Goal: Complete application form: Complete application form

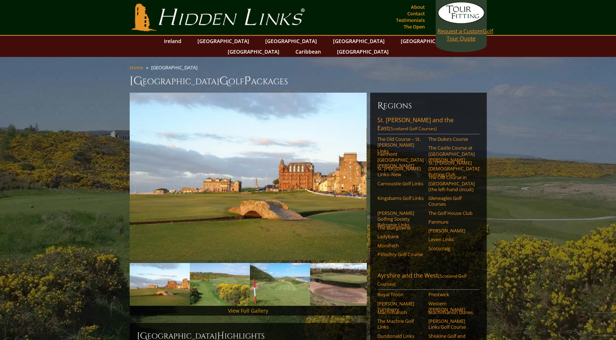
click at [469, 35] on link "Request a Custom Golf Tour Quote" at bounding box center [461, 22] width 47 height 40
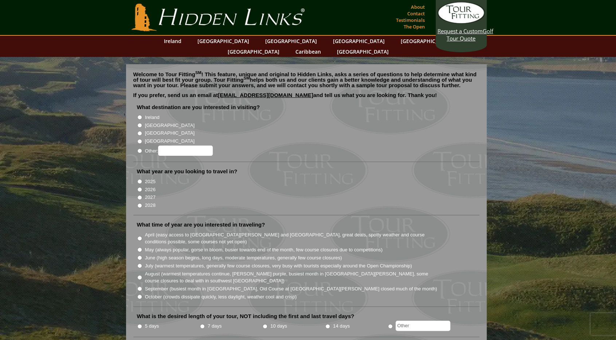
click at [139, 123] on input "[GEOGRAPHIC_DATA]" at bounding box center [139, 125] width 5 height 5
radio input "true"
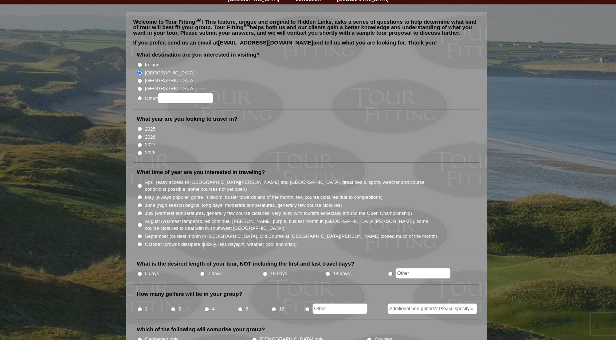
scroll to position [53, 0]
click at [138, 134] on input "2026" at bounding box center [139, 136] width 5 height 5
radio input "true"
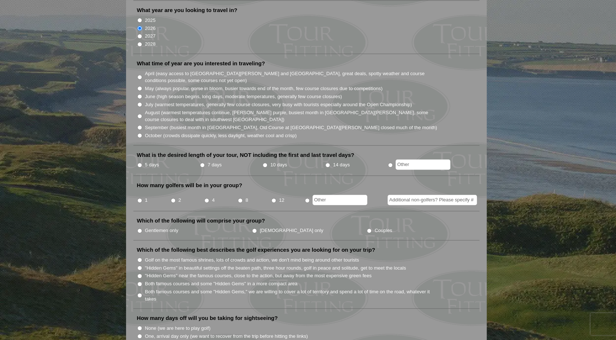
scroll to position [162, 0]
click at [140, 124] on input "September (busiest month in [GEOGRAPHIC_DATA], Old Course at [GEOGRAPHIC_DATA][…" at bounding box center [139, 126] width 5 height 5
radio input "true"
click at [139, 132] on input "October (crowds dissipate quickly, less daylight, weather cool and crisp)" at bounding box center [139, 134] width 5 height 5
radio input "true"
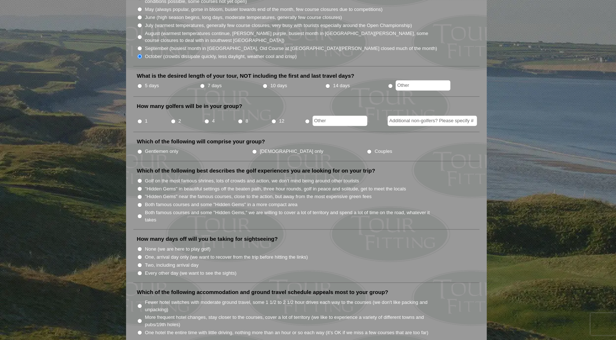
scroll to position [241, 0]
click at [202, 83] on input "7 days" at bounding box center [202, 85] width 5 height 5
radio input "true"
click at [173, 118] on input "2" at bounding box center [173, 120] width 5 height 5
radio input "true"
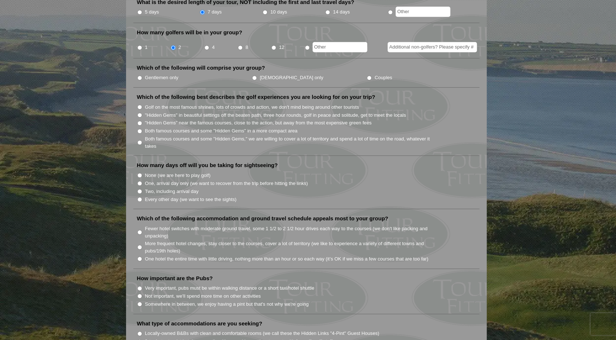
scroll to position [315, 0]
click at [138, 75] on input "Gentlemen only" at bounding box center [139, 77] width 5 height 5
radio input "true"
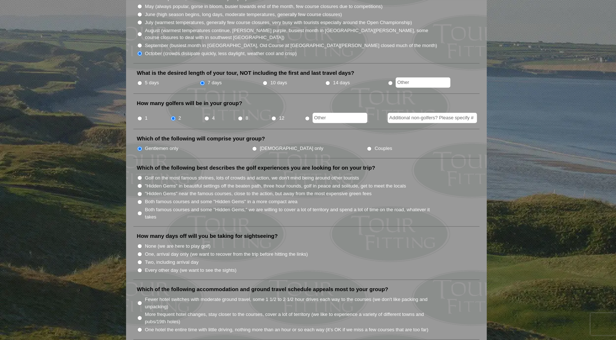
scroll to position [278, 0]
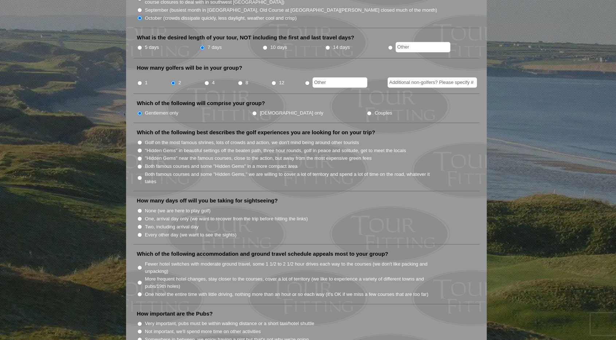
click at [138, 164] on input "Both famous courses and some "Hidden Gems" in a more compact area" at bounding box center [139, 166] width 5 height 5
radio input "true"
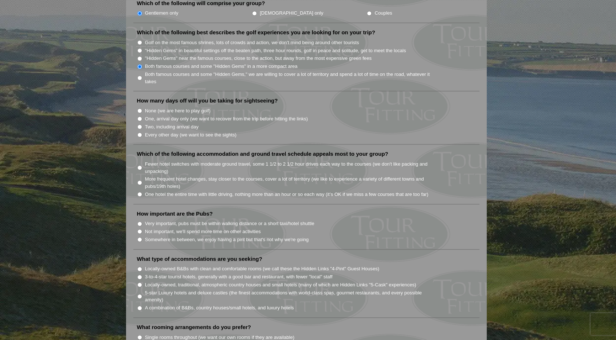
scroll to position [379, 0]
click at [141, 132] on input "Every other day (we want to see the sights)" at bounding box center [139, 134] width 5 height 5
radio input "true"
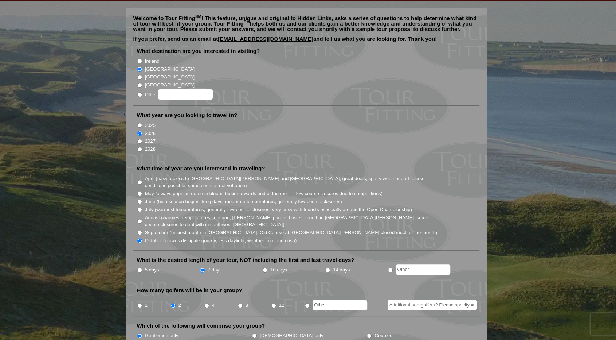
scroll to position [55, 0]
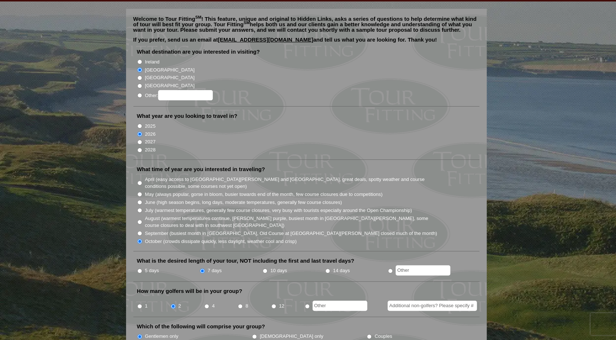
click at [141, 140] on input "2027" at bounding box center [139, 142] width 5 height 5
radio input "true"
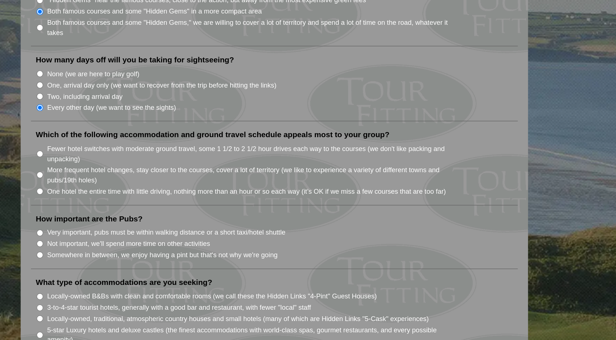
scroll to position [404, 0]
click at [137, 155] on input "More frequent hotel changes, stay closer to the courses, cover a lot of territo…" at bounding box center [139, 157] width 5 height 5
radio input "true"
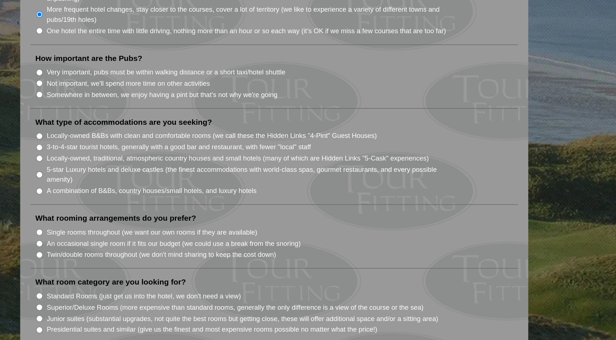
scroll to position [453, 0]
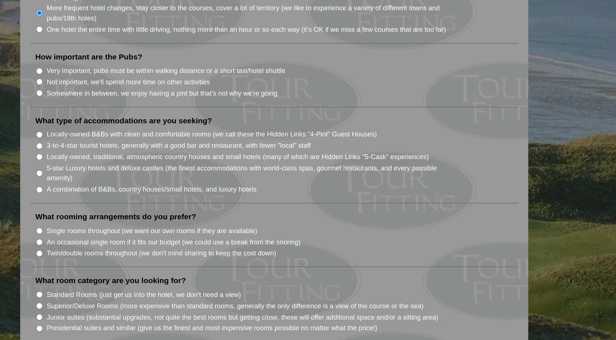
click at [137, 162] on input "Somewhere in between, we enjoy having a pint but that's not why we're going" at bounding box center [139, 164] width 5 height 5
radio input "true"
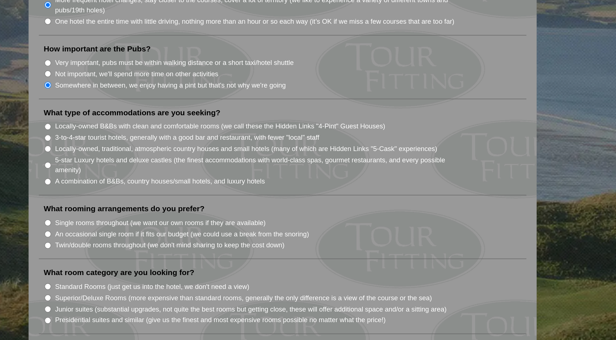
scroll to position [500, 0]
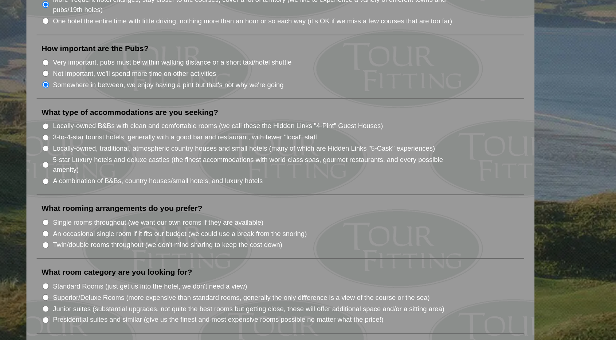
click at [141, 184] on input "A combination of B&Bs, country houses/small hotels, and luxury hotels" at bounding box center [139, 186] width 5 height 5
radio input "true"
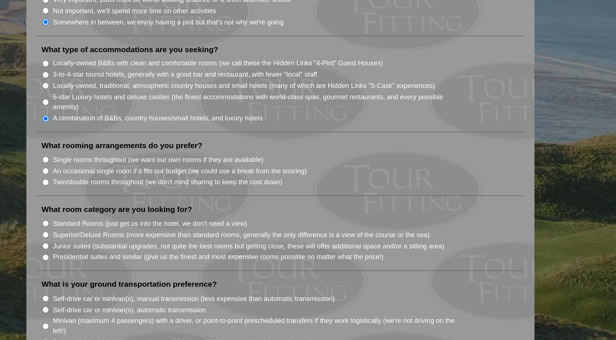
scroll to position [541, 0]
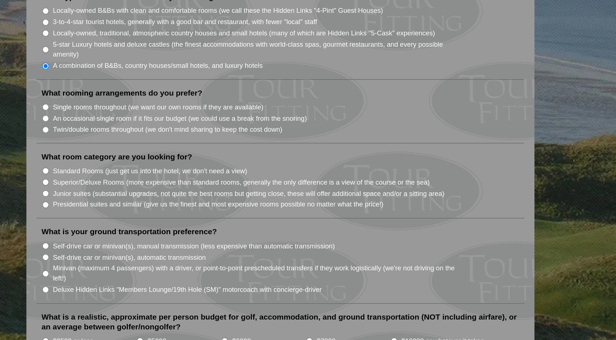
click at [139, 188] on input "Twin/double rooms throughout (we don't mind sharing to keep the cost down)" at bounding box center [139, 190] width 5 height 5
radio input "true"
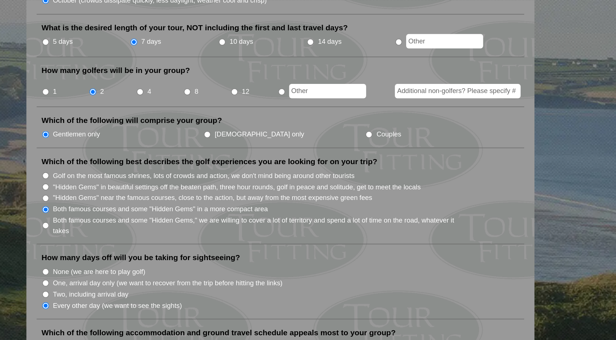
scroll to position [296, 0]
click at [367, 93] on input "Couples" at bounding box center [369, 95] width 5 height 5
radio input "true"
click at [141, 93] on input "Gentlemen only" at bounding box center [139, 95] width 5 height 5
radio input "true"
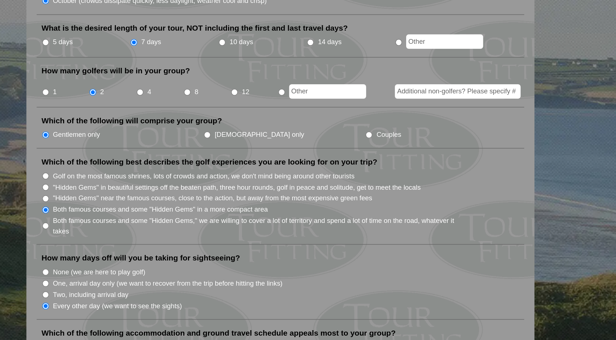
click at [430, 60] on input "Additional non-golfers? Please specify #" at bounding box center [432, 65] width 89 height 10
type input "2"
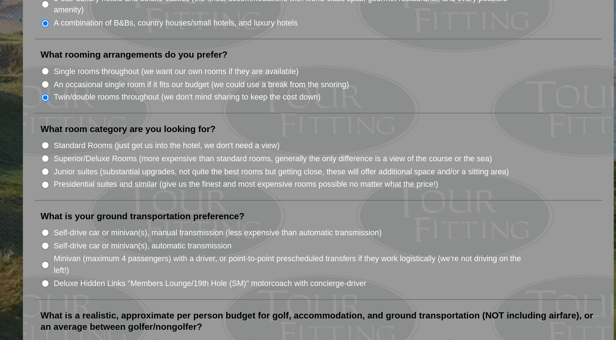
scroll to position [570, 0]
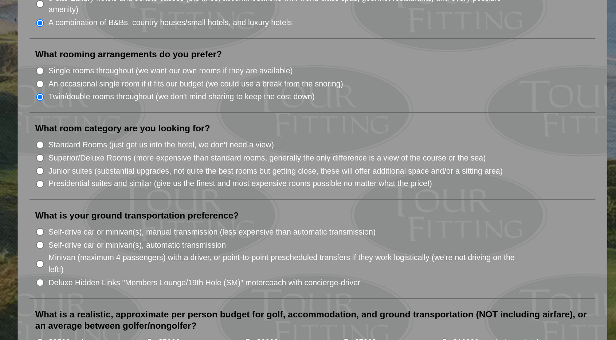
type input "one wife each"
click at [139, 188] on input "Standard Rooms (just get us into the hotel, we don't need a view)" at bounding box center [139, 190] width 5 height 5
radio input "true"
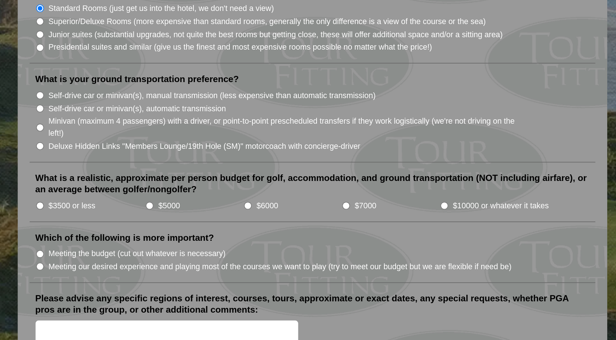
scroll to position [624, 0]
click at [140, 195] on input "Self-drive car or minivan(s), automatic transmission" at bounding box center [139, 197] width 5 height 5
radio input "true"
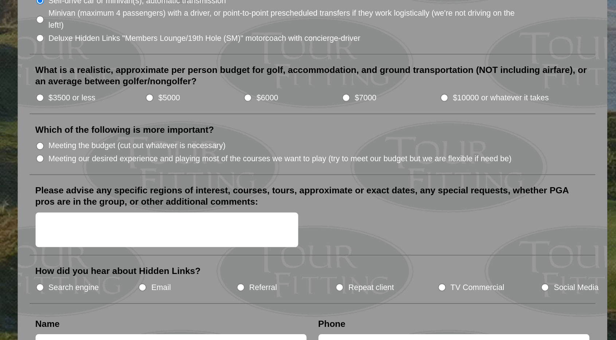
scroll to position [690, 0]
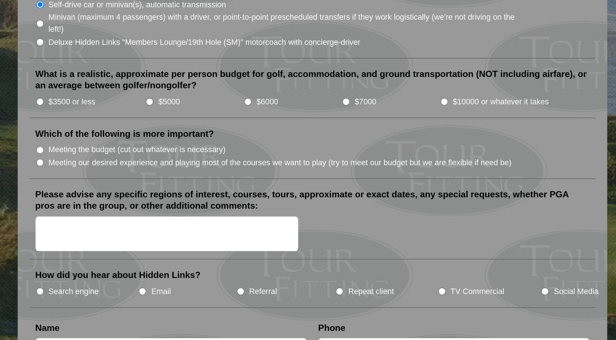
click at [138, 189] on input "$3500 or less" at bounding box center [139, 191] width 5 height 5
radio input "true"
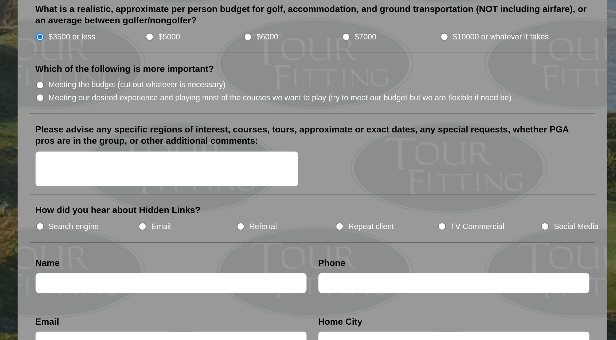
scroll to position [727, 0]
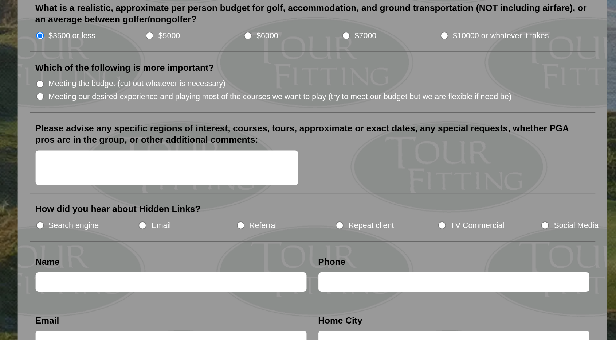
click at [141, 188] on input "Meeting our desired experience and playing most of the courses we want to play …" at bounding box center [139, 190] width 5 height 5
radio input "true"
click at [179, 224] on textarea "Please advise any specific regions of interest, courses, tours, approximate or …" at bounding box center [217, 235] width 161 height 22
type textarea "S"
click at [165, 224] on textarea "Please advise any specific regions of interest, courses, tours, approximate or …" at bounding box center [217, 235] width 161 height 22
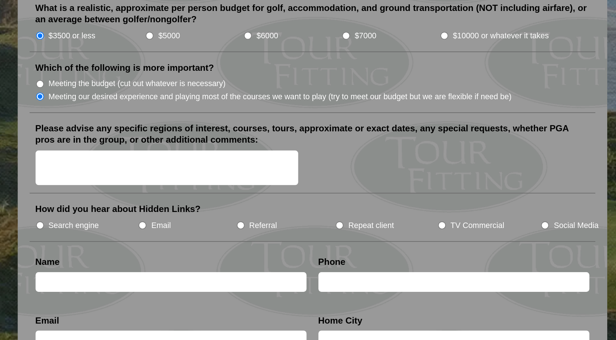
paste textarea "East Lothian North Berwick GC Dunbar GC Kilspindie GC Fife / St Andrews St Andr…"
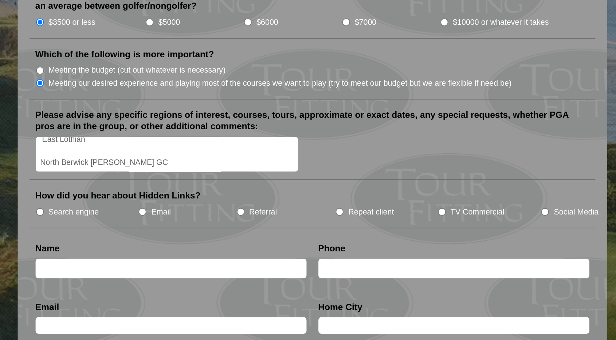
scroll to position [0, 0]
click at [138, 196] on textarea "East Lothian North Berwick GC Dunbar GC Kilspindie GC Fife / St Andrews St Andr…" at bounding box center [217, 207] width 161 height 22
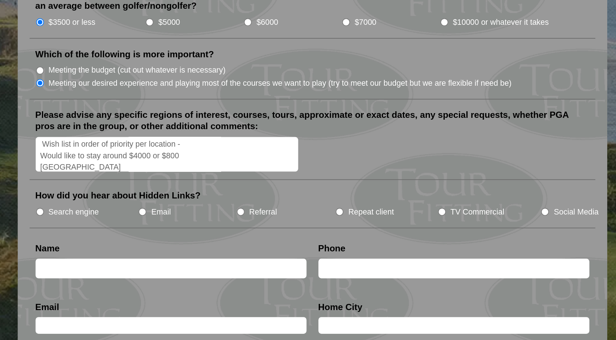
click at [210, 196] on textarea "Wish list in order of priority per location - Would like to stay around $4000 o…" at bounding box center [217, 207] width 161 height 22
click at [246, 196] on textarea "Wish list in order of priority per location - Would like to stay around $4000 e…" at bounding box center [217, 207] width 161 height 22
click at [234, 196] on textarea "Wish list in order of priority per location - Would like to stay around $4000 e…" at bounding box center [217, 207] width 161 height 22
click at [255, 196] on textarea "Wish list in order of priority per location - Would like to stay around $4000 e…" at bounding box center [217, 207] width 161 height 22
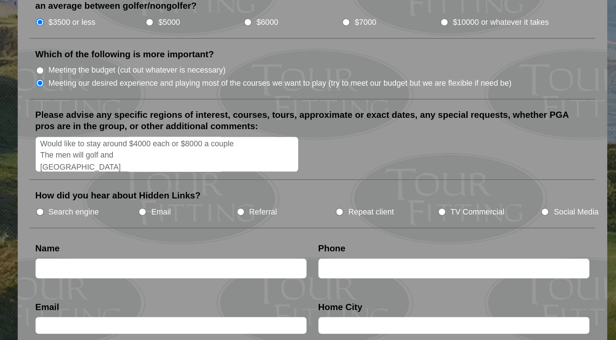
click at [147, 196] on textarea "Wish list in order of priority per location - Would like to stay around $4000 e…" at bounding box center [217, 207] width 161 height 22
click at [206, 196] on textarea "Wish list in order of priority per location - Would like to stay around $4000 e…" at bounding box center [217, 207] width 161 height 22
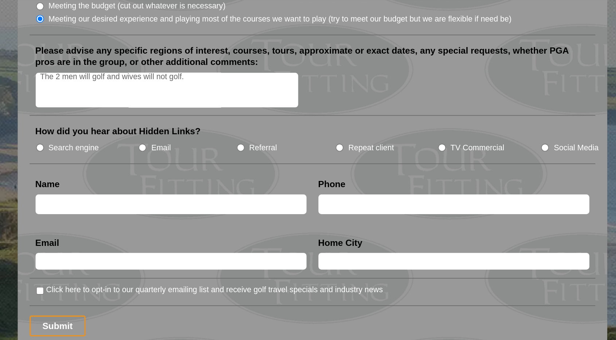
scroll to position [906, 0]
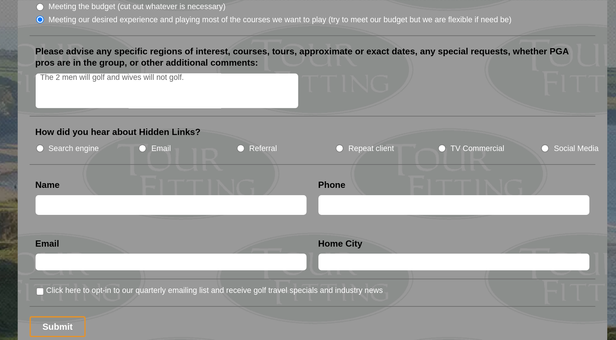
type textarea "Wish list in order of priority per location - Would like to stay around $4000 e…"
click at [261, 88] on input "Referral" at bounding box center [262, 90] width 5 height 5
radio input "true"
click at [247, 119] on input "text" at bounding box center [220, 125] width 166 height 12
type input "[PERSON_NAME] - Travel Agent"
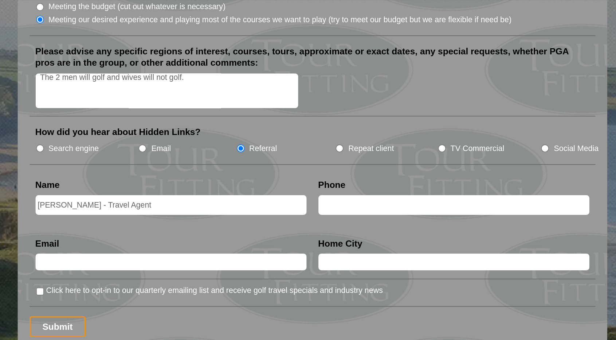
click at [340, 119] on input "text" at bounding box center [393, 125] width 166 height 12
type input "[PHONE_NUMBER]"
click at [227, 155] on input "text" at bounding box center [220, 160] width 166 height 10
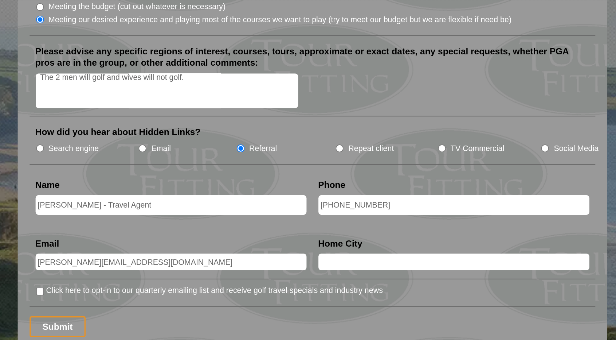
type input "[PERSON_NAME][EMAIL_ADDRESS][DOMAIN_NAME]"
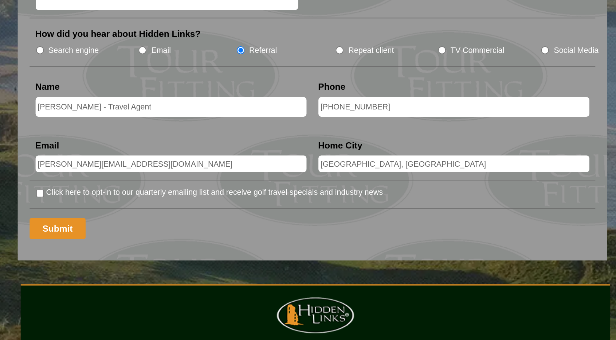
type input "[GEOGRAPHIC_DATA], [GEOGRAPHIC_DATA]"
click at [146, 193] on input "Submit" at bounding box center [150, 199] width 35 height 13
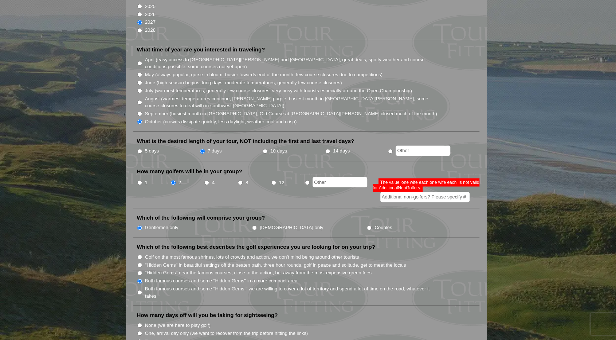
scroll to position [198, 0]
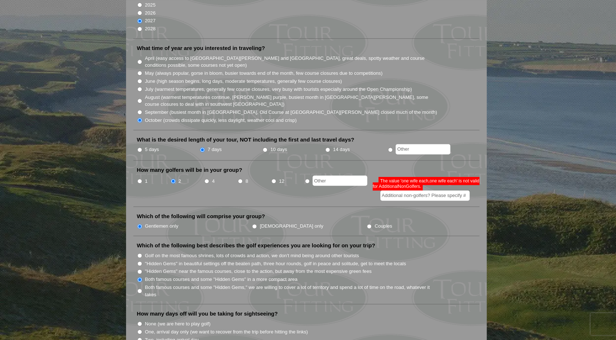
click at [443, 190] on input "Additional non-golfers? Please specify #" at bounding box center [425, 195] width 89 height 10
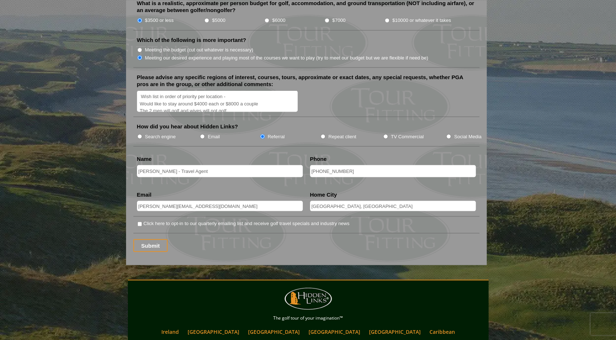
scroll to position [973, 0]
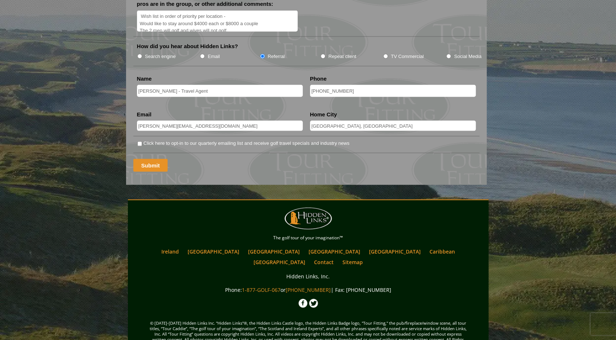
type input "2"
click at [149, 159] on input "Submit" at bounding box center [150, 165] width 35 height 13
